Goal: Task Accomplishment & Management: Manage account settings

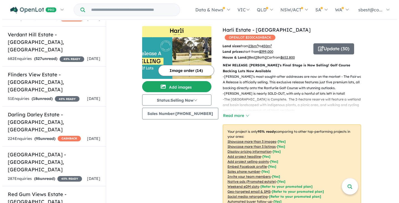
scroll to position [614, 0]
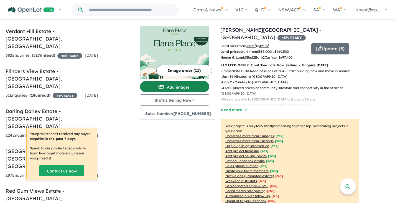
click at [180, 84] on button "Add images" at bounding box center [174, 86] width 69 height 11
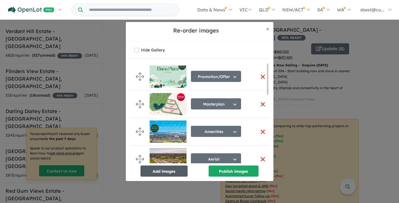
click at [176, 169] on button "Add images" at bounding box center [164, 170] width 47 height 11
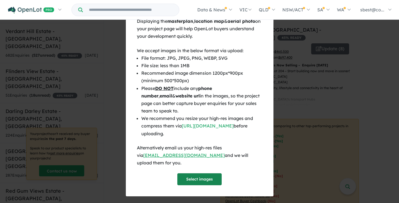
click at [199, 176] on button "Select images" at bounding box center [200, 179] width 44 height 12
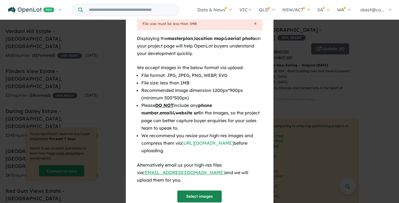
click at [191, 190] on button "Select images" at bounding box center [200, 196] width 44 height 12
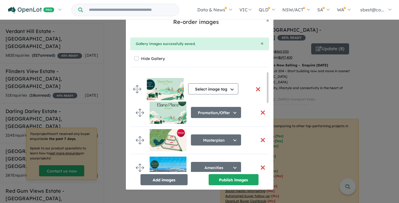
drag, startPoint x: 138, startPoint y: 161, endPoint x: 135, endPoint y: 90, distance: 71.1
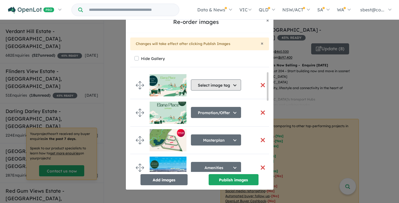
click at [235, 88] on button "Select image tag" at bounding box center [216, 84] width 50 height 11
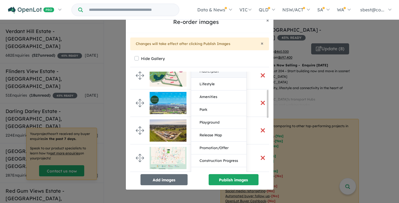
scroll to position [65, 0]
click at [227, 152] on button "Promotion/Offer" at bounding box center [218, 147] width 55 height 13
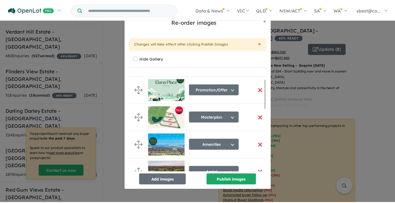
scroll to position [0, 0]
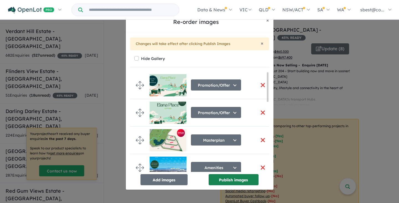
click at [232, 184] on button "Publish images" at bounding box center [234, 179] width 50 height 11
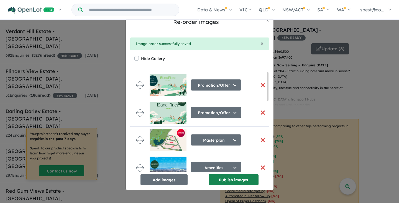
click at [222, 178] on button "Publish images" at bounding box center [234, 179] width 50 height 11
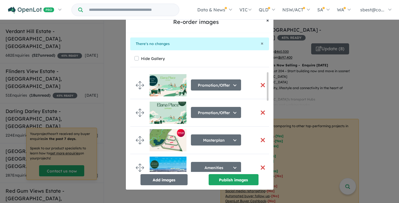
click at [267, 24] on button "× Close" at bounding box center [268, 20] width 12 height 14
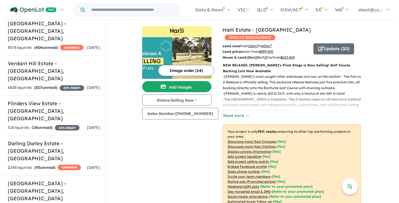
scroll to position [620, 0]
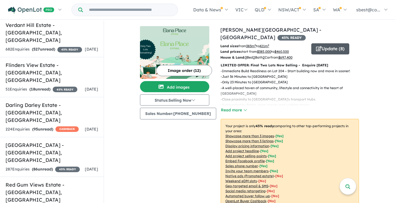
click at [323, 44] on button "Update ( 8 )" at bounding box center [331, 48] width 38 height 11
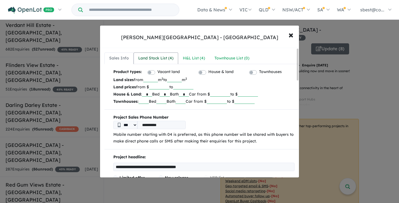
click at [155, 57] on div "Land Stock List ( 4 )" at bounding box center [155, 58] width 35 height 7
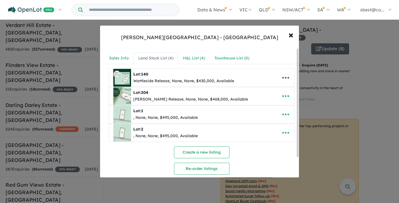
click at [278, 78] on button "button" at bounding box center [285, 77] width 17 height 13
click at [270, 105] on link "Remove" at bounding box center [273, 104] width 41 height 13
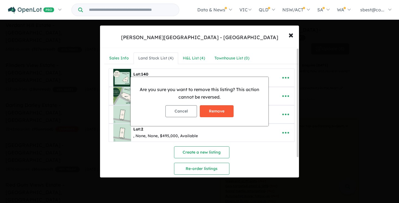
click at [227, 110] on button "Remove" at bounding box center [217, 111] width 34 height 12
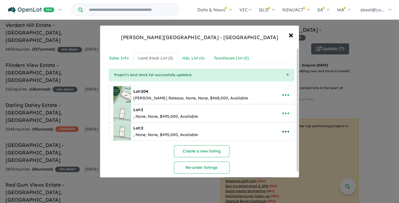
click at [282, 128] on icon "button" at bounding box center [286, 131] width 8 height 8
click at [275, 105] on link "Remove" at bounding box center [273, 105] width 41 height 13
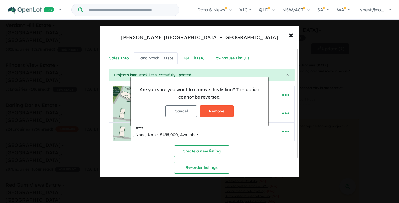
click at [225, 109] on button "Remove" at bounding box center [217, 111] width 34 height 12
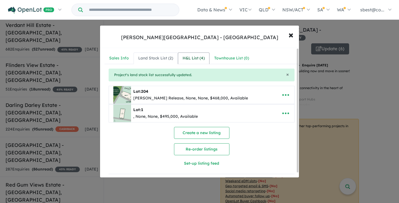
click at [193, 58] on div "H&L List ( 4 )" at bounding box center [194, 58] width 22 height 7
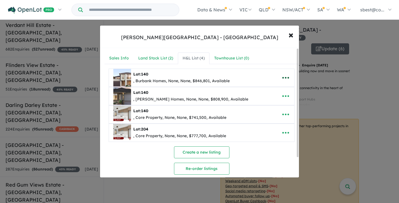
click at [288, 79] on icon "button" at bounding box center [286, 78] width 8 height 8
click at [272, 103] on link "Remove" at bounding box center [273, 104] width 41 height 13
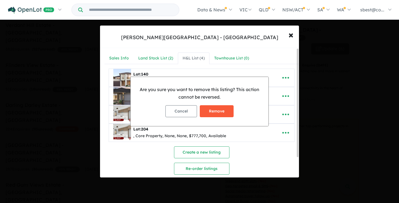
click at [224, 109] on button "Remove" at bounding box center [217, 111] width 34 height 12
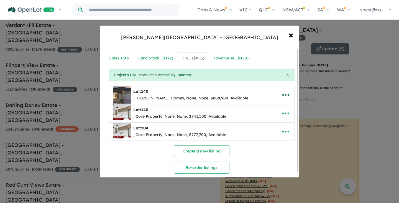
click at [282, 93] on icon "button" at bounding box center [286, 95] width 8 height 8
click at [267, 123] on link "Remove" at bounding box center [273, 121] width 41 height 13
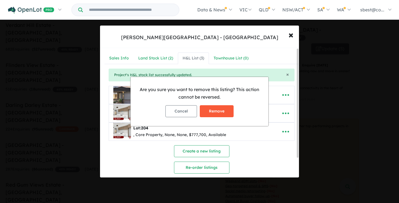
click at [225, 110] on button "Remove" at bounding box center [217, 111] width 34 height 12
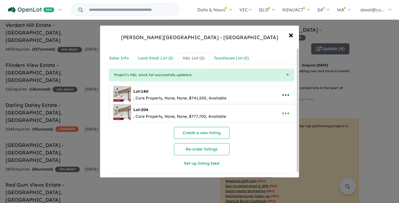
click at [285, 96] on icon "button" at bounding box center [286, 95] width 8 height 8
click at [273, 125] on link "Remove" at bounding box center [273, 121] width 41 height 13
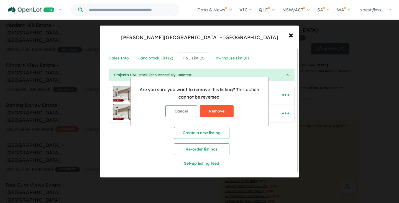
click at [224, 112] on button "Remove" at bounding box center [217, 111] width 34 height 12
